Goal: Task Accomplishment & Management: Use online tool/utility

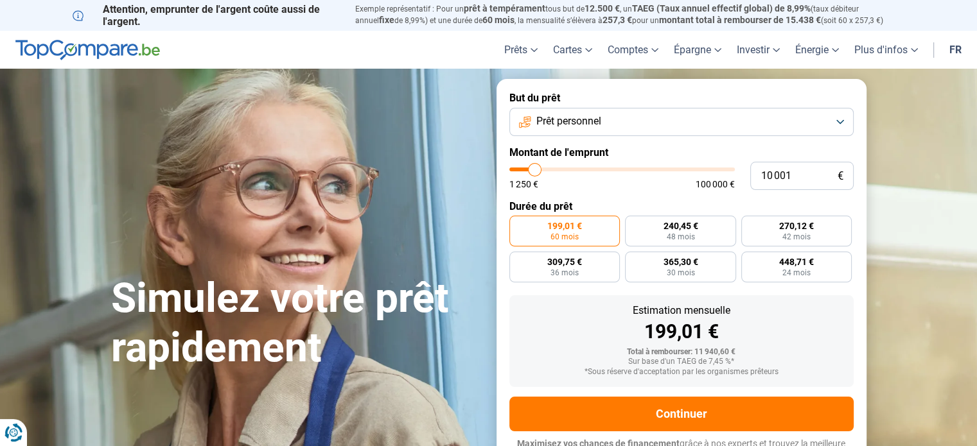
click at [619, 125] on button "Prêt personnel" at bounding box center [681, 122] width 344 height 28
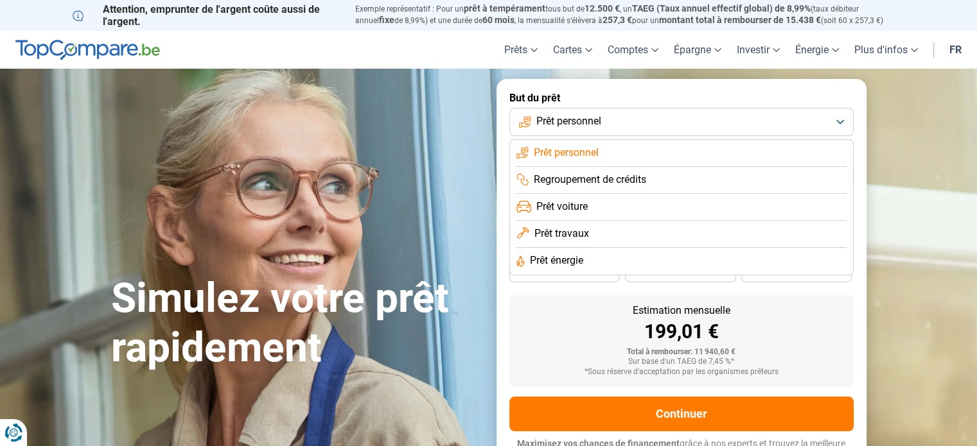
click at [619, 125] on button "Prêt personnel" at bounding box center [681, 122] width 344 height 28
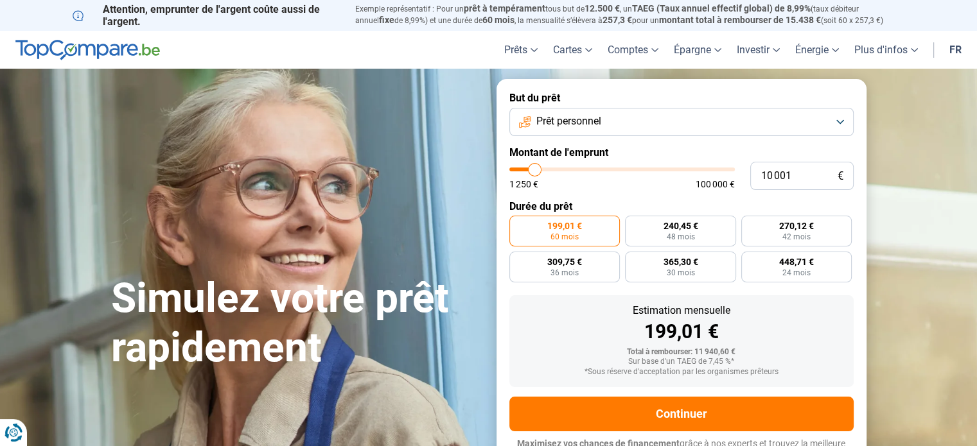
type input "10 500"
type input "10500"
type input "12 750"
type input "12750"
type input "19 000"
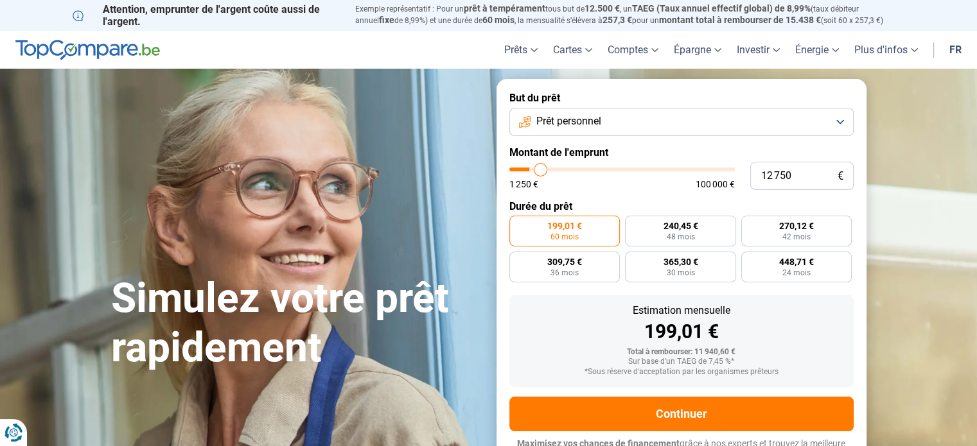
type input "19000"
type input "24 000"
type input "24000"
type input "29 000"
type input "29000"
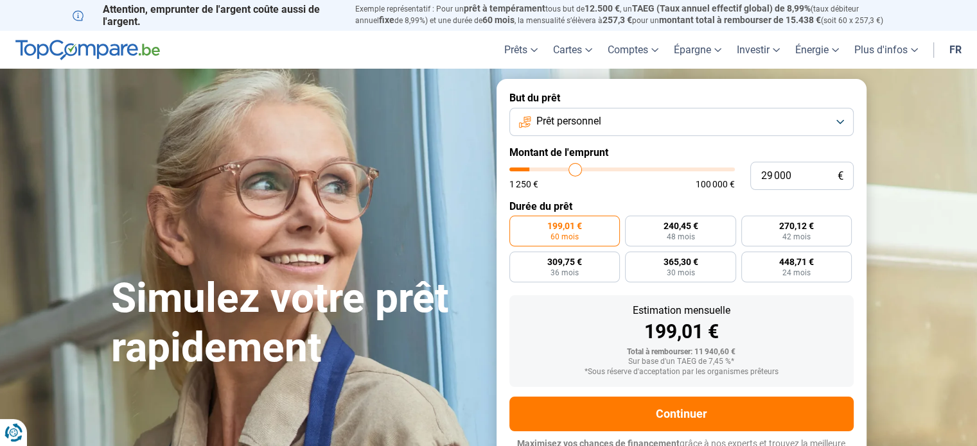
type input "33 750"
type input "33750"
type input "37 750"
type input "37750"
type input "41 000"
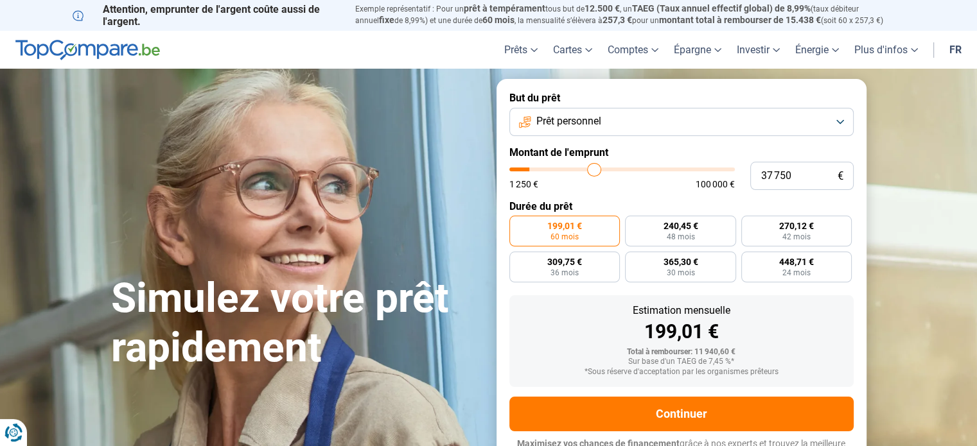
type input "41000"
type input "43 500"
type input "43500"
type input "46 000"
type input "46000"
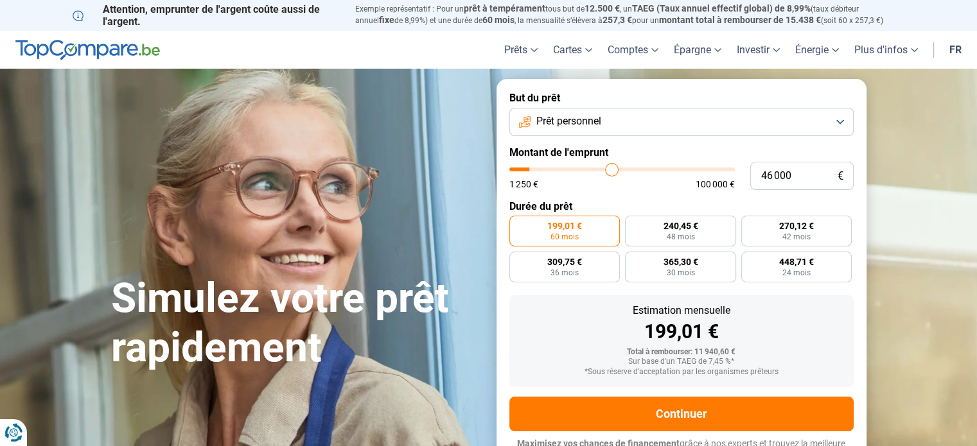
type input "47 500"
type input "47500"
type input "49 750"
type input "49750"
type input "51 500"
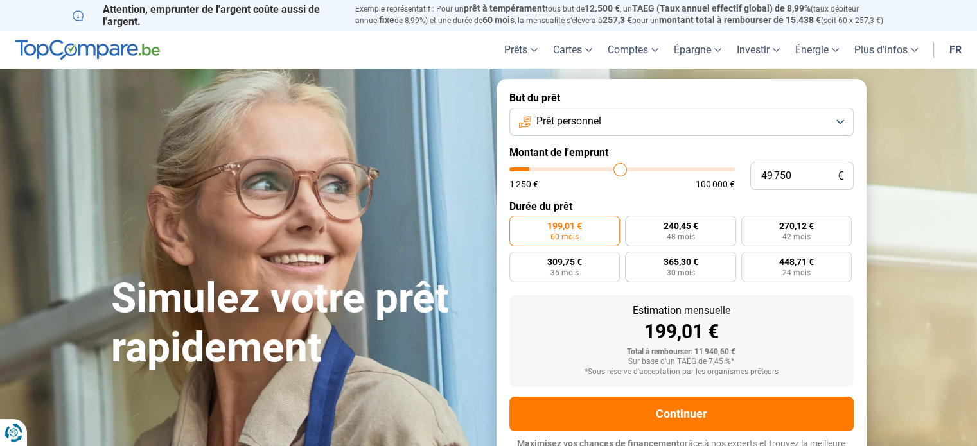
type input "51500"
type input "53 000"
type input "53000"
type input "56 250"
type input "56250"
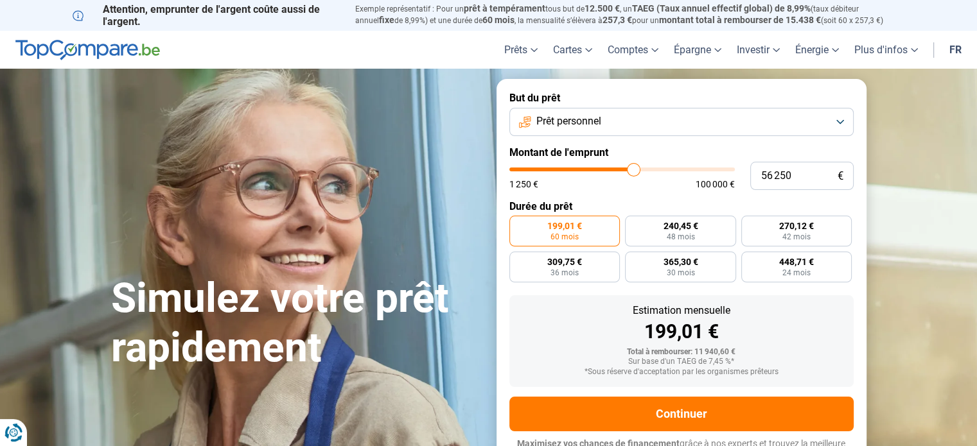
type input "58 000"
type input "58000"
type input "60 000"
type input "60000"
type input "61 250"
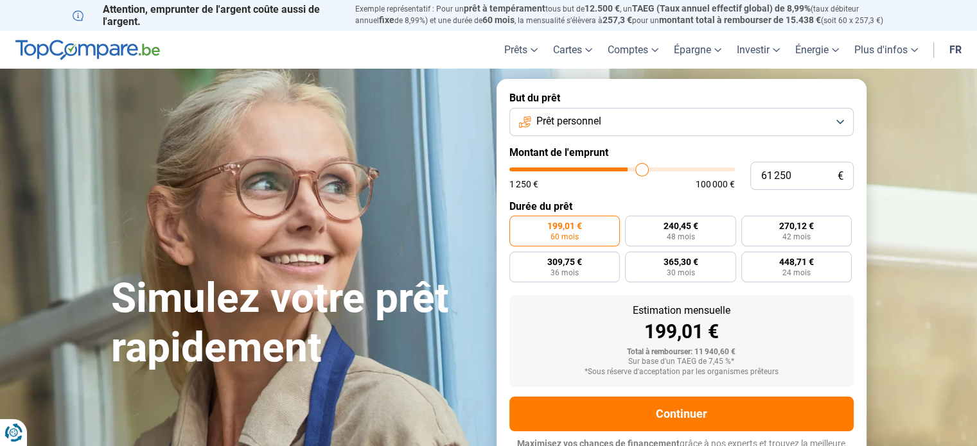
type input "61250"
type input "62 250"
type input "62250"
type input "63 000"
type input "63000"
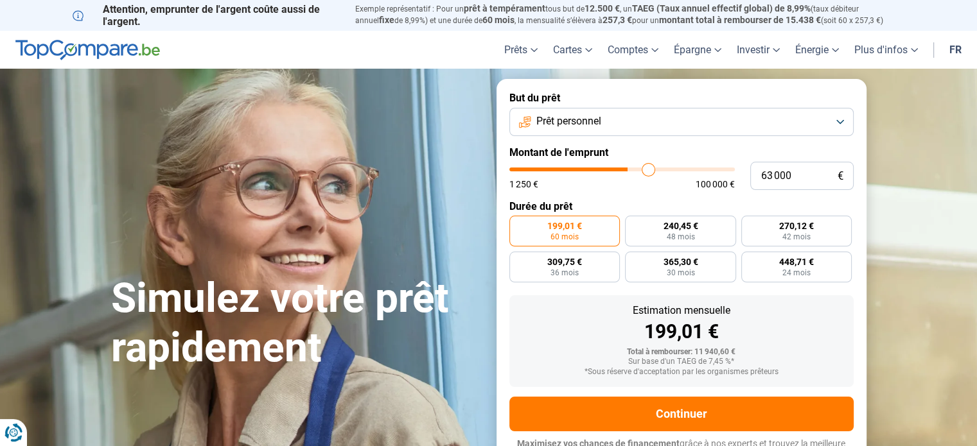
type input "63 250"
type input "63250"
type input "63 750"
type input "63750"
type input "64 000"
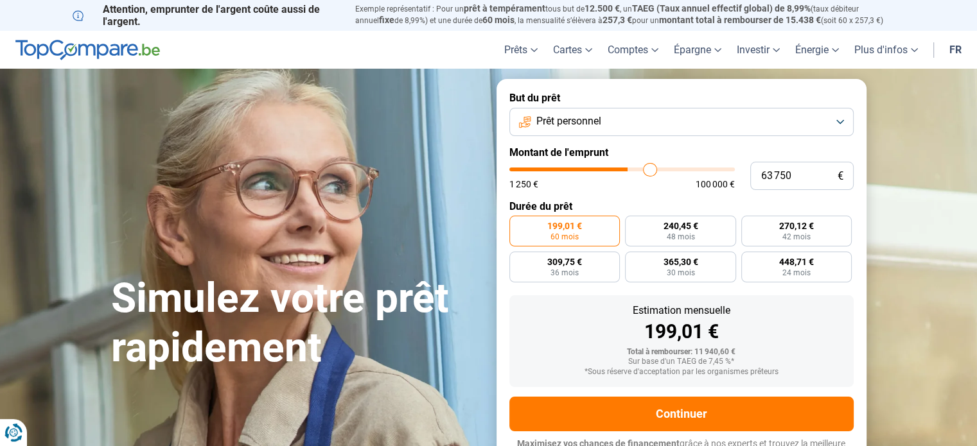
type input "64000"
type input "64 750"
type input "64750"
type input "65 250"
type input "65250"
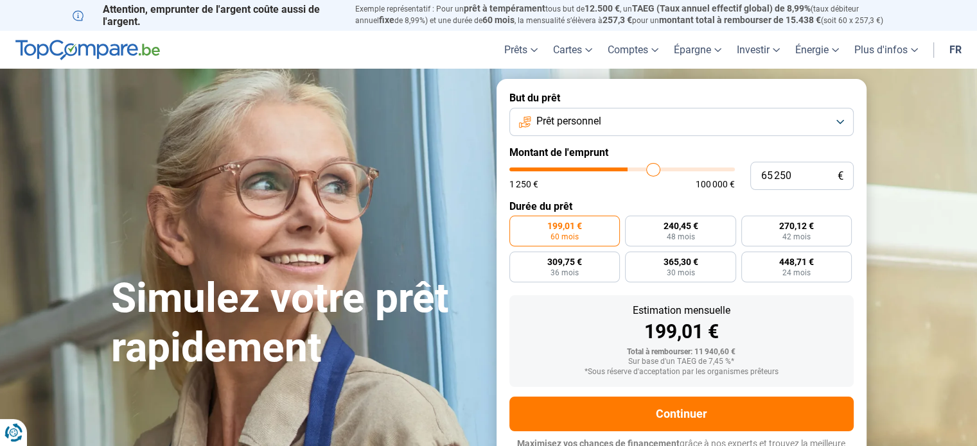
type input "65 750"
type input "65750"
type input "66 500"
type input "66500"
type input "67 500"
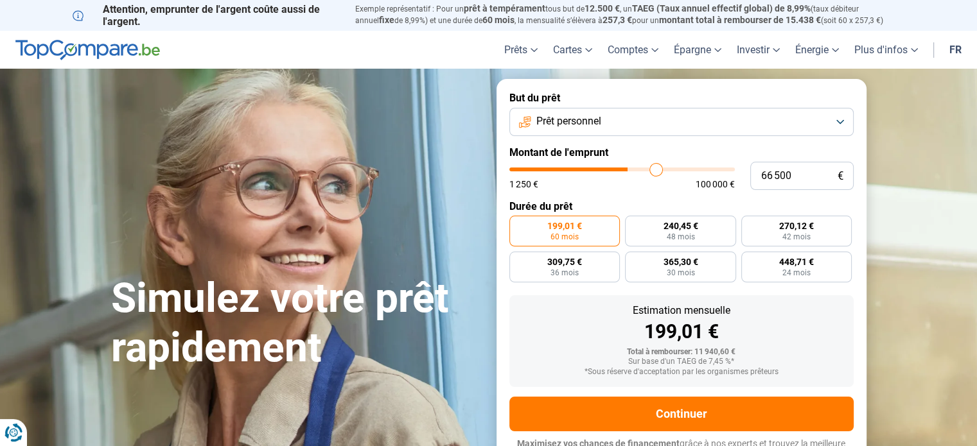
type input "67500"
type input "68 250"
type input "68250"
type input "68 750"
type input "68750"
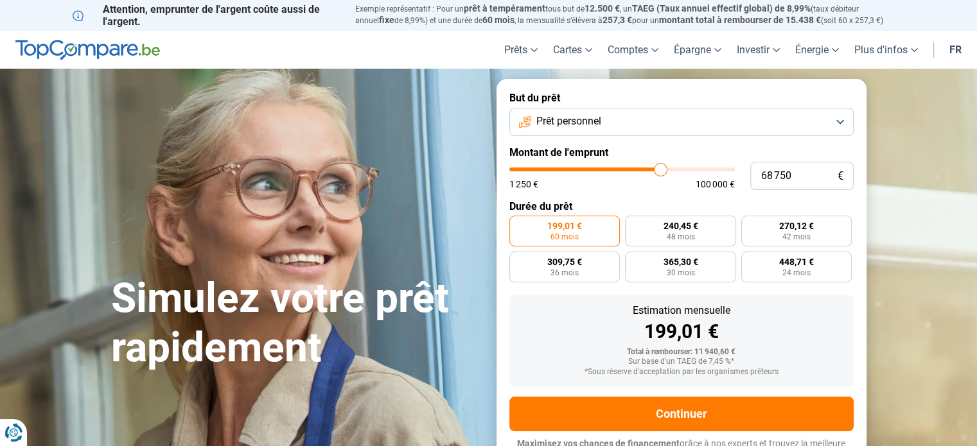
type input "69 750"
type input "69750"
type input "70 750"
type input "70750"
type input "72 250"
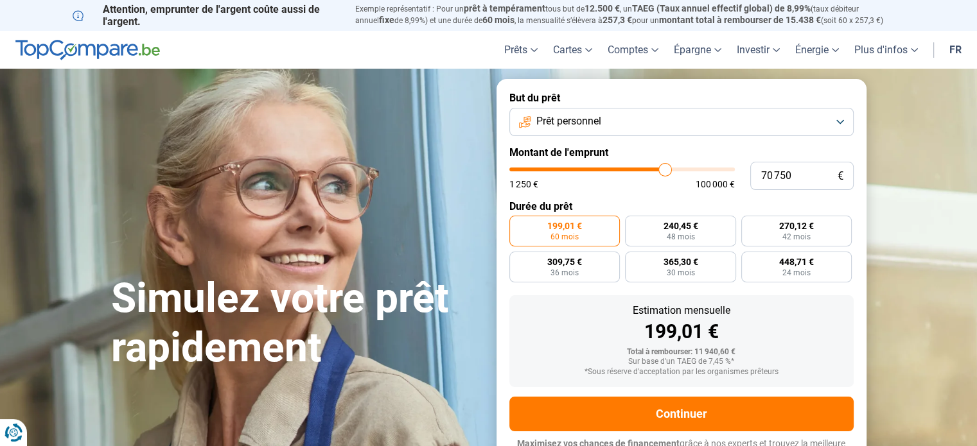
type input "72250"
type input "73 750"
type input "73750"
type input "75 250"
type input "75250"
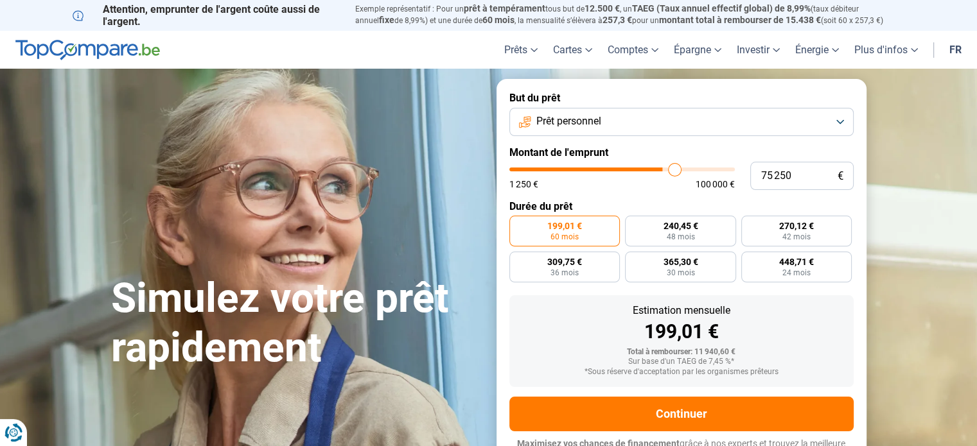
type input "77 000"
type input "77000"
type input "78 500"
type input "78500"
type input "80 000"
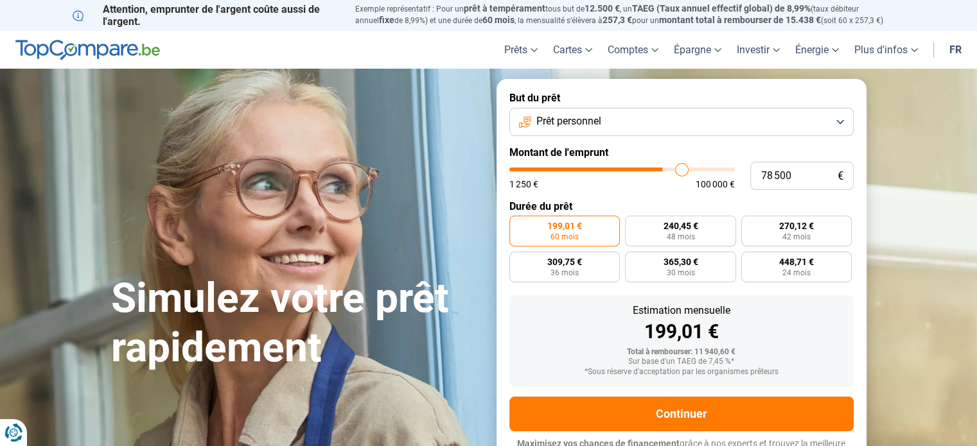
type input "80000"
type input "81 500"
type input "81500"
type input "82 750"
type input "82750"
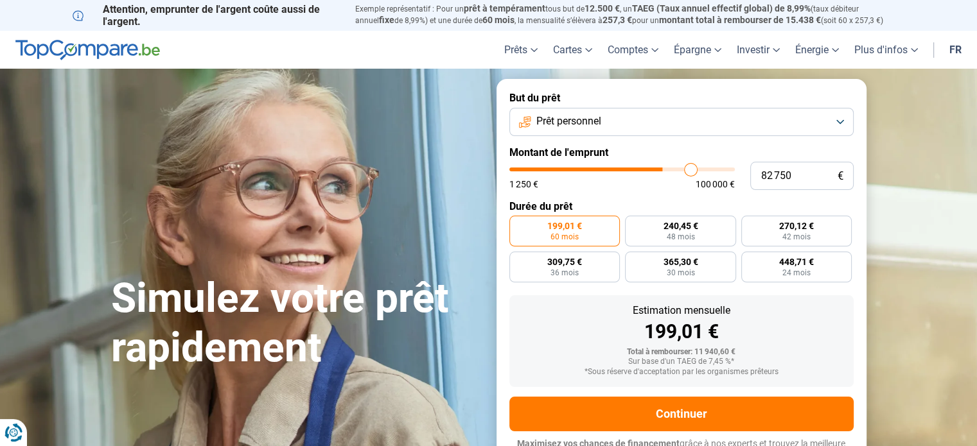
type input "86 250"
type input "86250"
type input "88 500"
type input "88500"
type input "90 000"
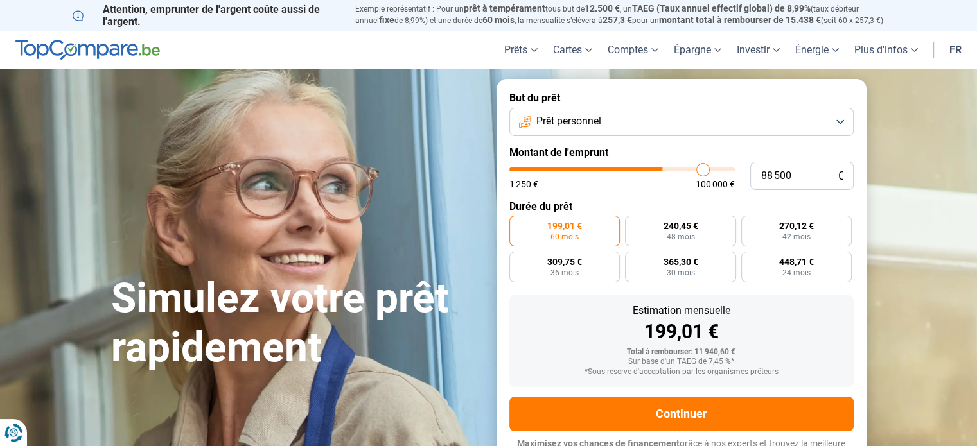
type input "90000"
type input "92 000"
type input "92000"
type input "93 250"
type input "93250"
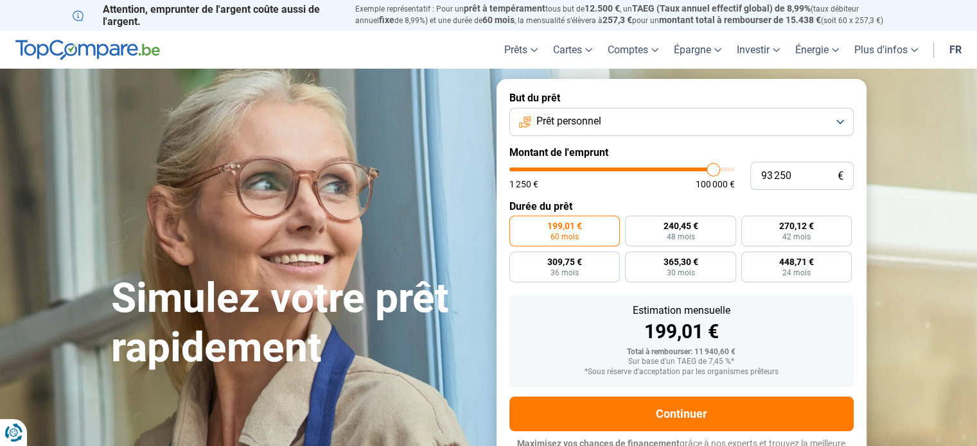
type input "94 750"
type input "94750"
type input "95 750"
type input "95750"
type input "97 000"
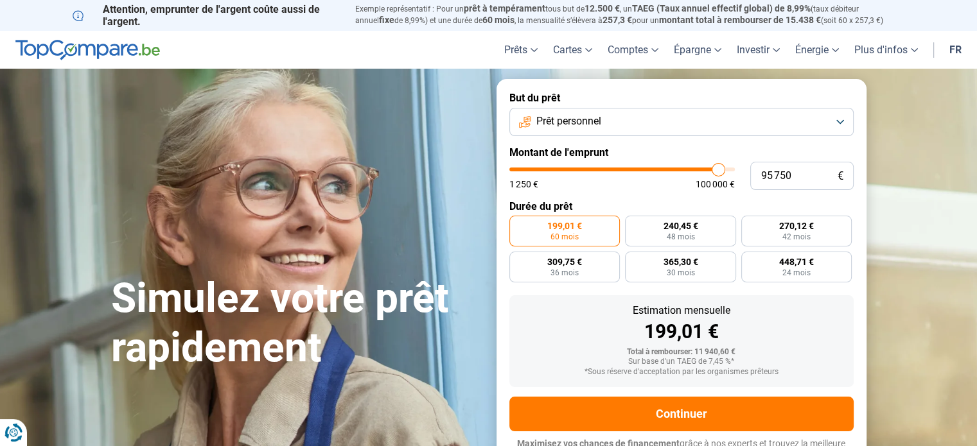
type input "97000"
type input "98 500"
type input "98500"
type input "99 750"
type input "99750"
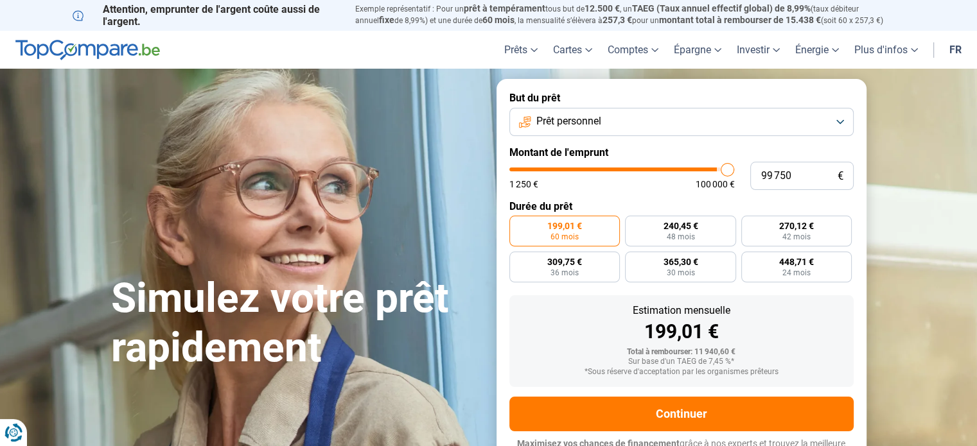
type input "100 000"
drag, startPoint x: 534, startPoint y: 173, endPoint x: 752, endPoint y: 161, distance: 218.1
type input "100000"
click at [735, 168] on input "range" at bounding box center [621, 170] width 225 height 4
radio input "false"
